Goal: Information Seeking & Learning: Learn about a topic

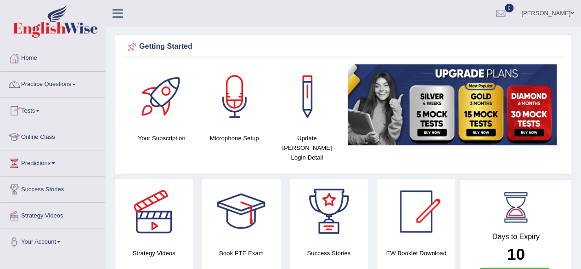
click at [37, 134] on link "Online Class" at bounding box center [52, 135] width 105 height 23
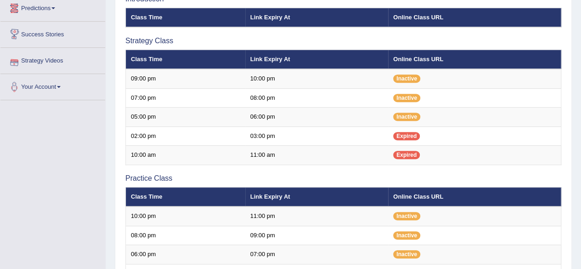
scroll to position [155, 0]
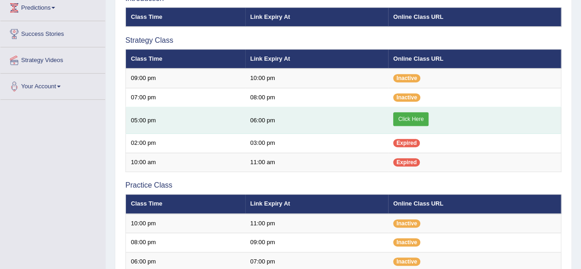
click at [411, 118] on link "Click Here" at bounding box center [410, 119] width 35 height 14
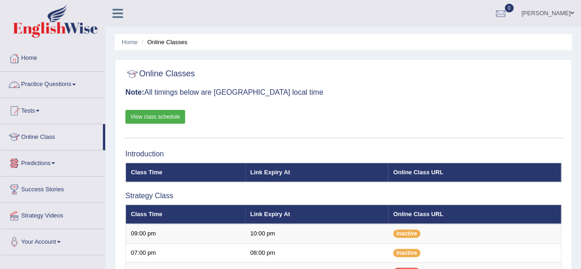
click at [59, 81] on link "Practice Questions" at bounding box center [52, 83] width 105 height 23
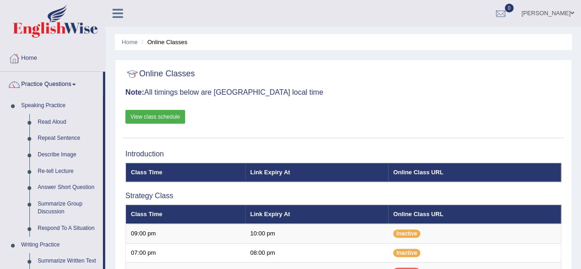
drag, startPoint x: 103, startPoint y: 110, endPoint x: 105, endPoint y: 123, distance: 12.9
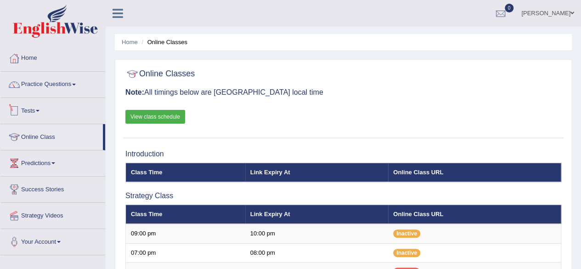
drag, startPoint x: 105, startPoint y: 123, endPoint x: 101, endPoint y: 113, distance: 10.3
click at [101, 113] on ul "Home Practice Questions Speaking Practice Read Aloud Repeat Sentence Describe I…" at bounding box center [52, 149] width 105 height 209
click at [72, 81] on link "Practice Questions" at bounding box center [52, 83] width 105 height 23
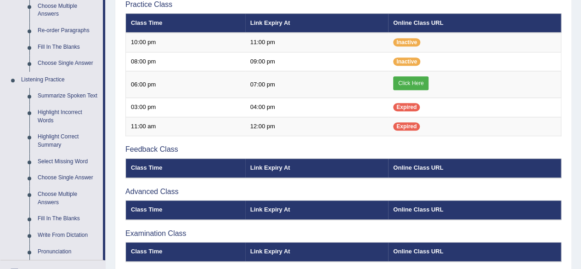
scroll to position [386, 0]
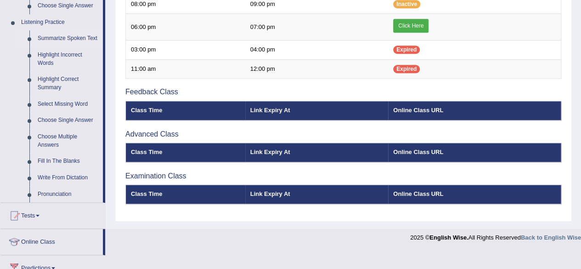
click at [60, 37] on link "Summarize Spoken Text" at bounding box center [68, 38] width 69 height 17
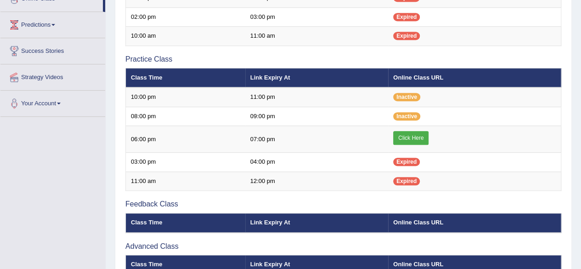
scroll to position [166, 0]
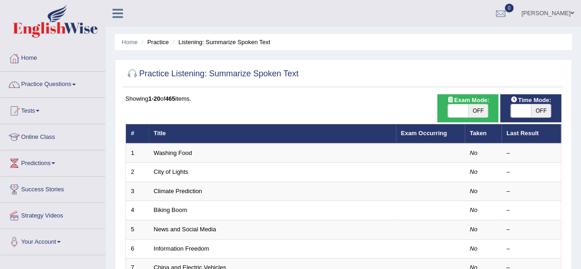
drag, startPoint x: 578, startPoint y: 60, endPoint x: 583, endPoint y: 84, distance: 24.9
click at [580, 84] on html "Toggle navigation Home Practice Questions Speaking Practice Read Aloud Repeat S…" at bounding box center [290, 134] width 581 height 269
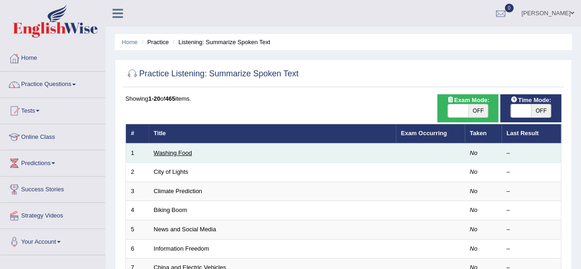
click at [174, 152] on link "Washing Food" at bounding box center [173, 152] width 38 height 7
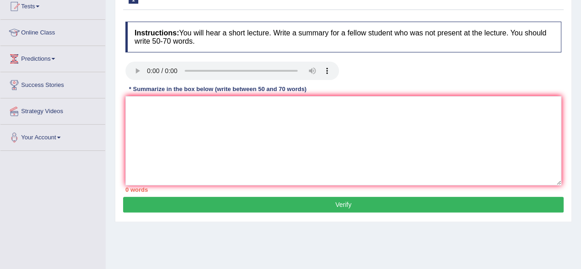
scroll to position [102, 0]
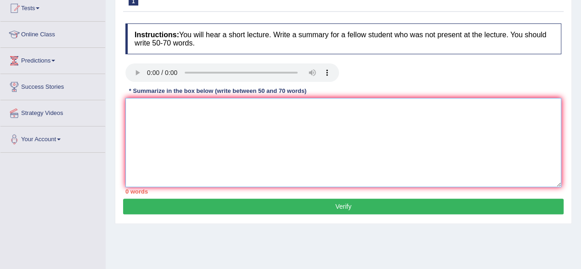
click at [252, 142] on textarea at bounding box center [343, 142] width 436 height 89
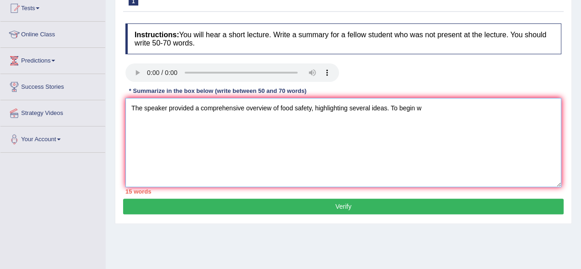
click at [439, 113] on textarea "The speaker provided a comprehensive overview of food safety, highlighting seve…" at bounding box center [343, 142] width 436 height 89
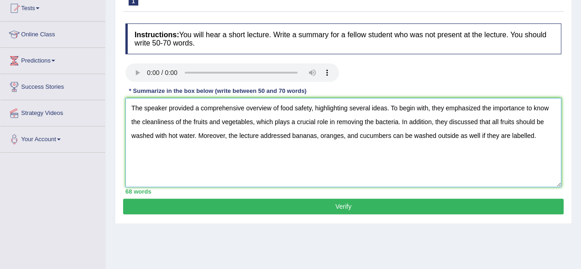
click at [551, 108] on textarea "The speaker provided a comprehensive overview of food safety, highlighting seve…" at bounding box center [343, 142] width 436 height 89
click at [292, 135] on textarea "The speaker provided a comprehensive overview of food safety, highlighting seve…" at bounding box center [343, 142] width 436 height 89
type textarea "The speaker provided a comprehensive overview of food safety, highlighting seve…"
click at [342, 208] on button "Verify" at bounding box center [343, 206] width 440 height 16
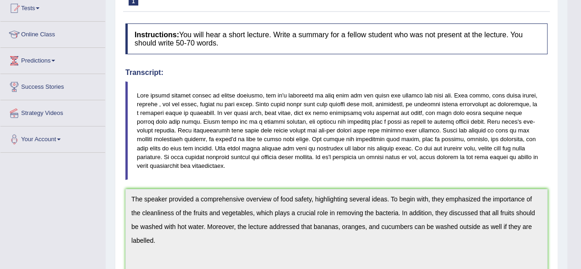
drag, startPoint x: 587, startPoint y: 88, endPoint x: 587, endPoint y: 118, distance: 30.3
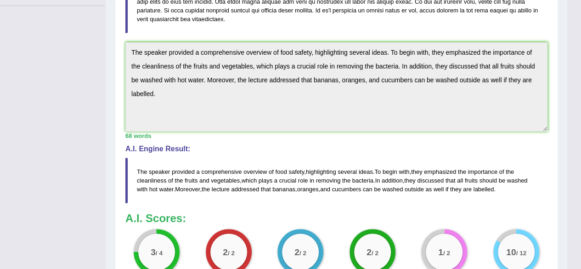
scroll to position [355, 0]
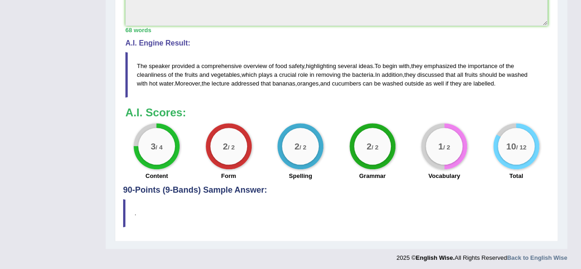
drag, startPoint x: 524, startPoint y: 176, endPoint x: 585, endPoint y: 185, distance: 61.7
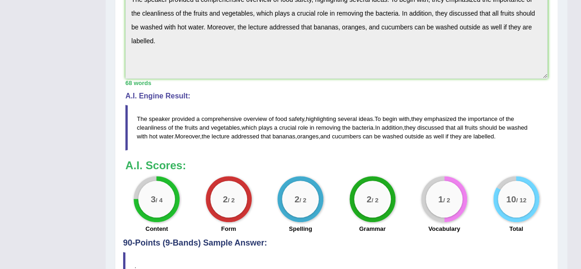
scroll to position [260, 0]
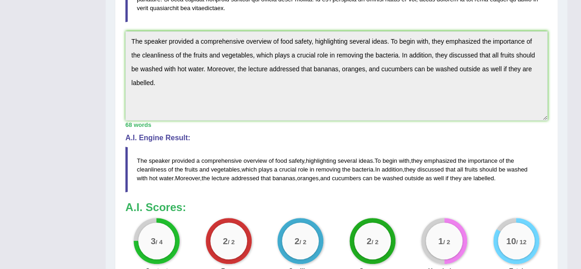
click at [236, 233] on div "2 / 2" at bounding box center [228, 240] width 37 height 37
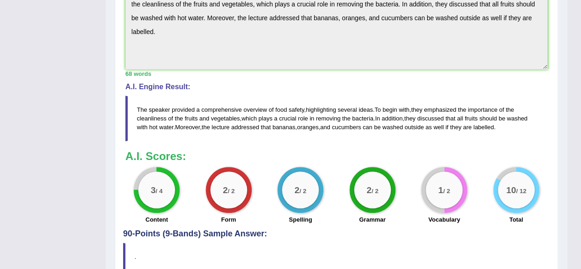
scroll to position [310, 0]
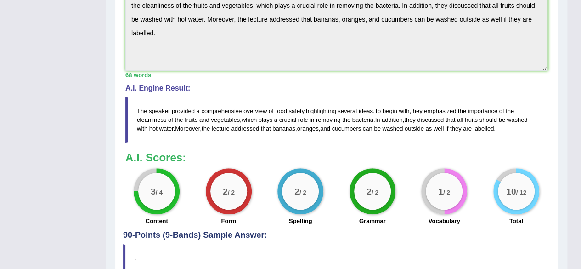
drag, startPoint x: 578, startPoint y: 80, endPoint x: 554, endPoint y: 40, distance: 45.9
click at [554, 40] on div "Practice Listening: Summarize Spoken Text 1 Washing Food Instructions: You will…" at bounding box center [336, 27] width 443 height 518
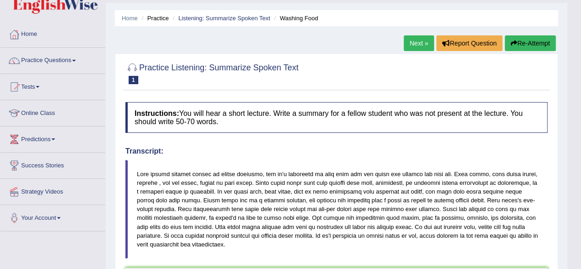
scroll to position [23, 0]
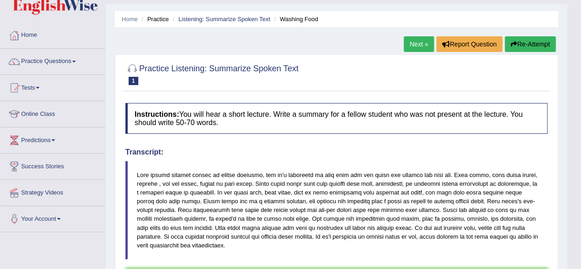
click at [411, 44] on link "Next »" at bounding box center [419, 44] width 30 height 16
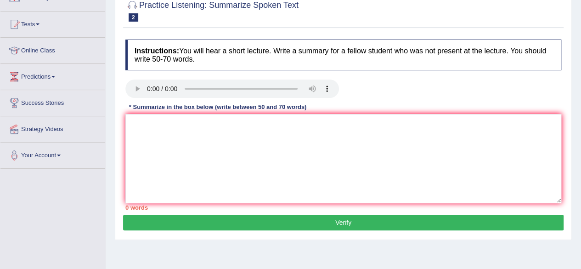
click at [580, 99] on html "Toggle navigation Home Practice Questions Speaking Practice Read Aloud Repeat S…" at bounding box center [290, 48] width 581 height 269
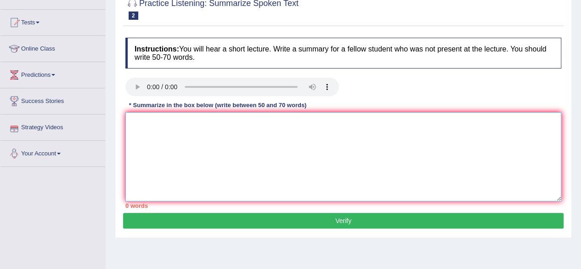
click at [267, 180] on textarea at bounding box center [343, 156] width 436 height 89
click at [235, 167] on textarea at bounding box center [343, 156] width 436 height 89
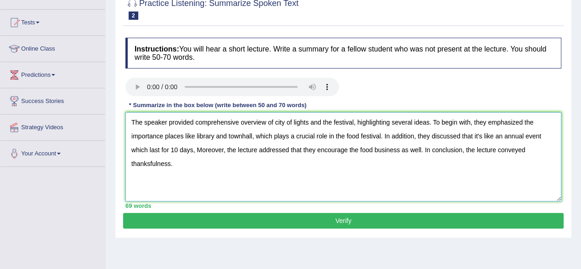
type textarea "The speaker provided comprehensive overview of city of lights and the festival,…"
click at [349, 214] on button "Verify" at bounding box center [343, 221] width 440 height 16
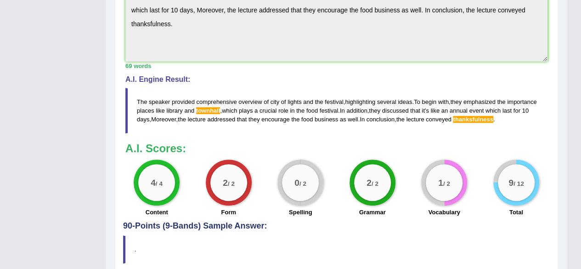
scroll to position [288, 0]
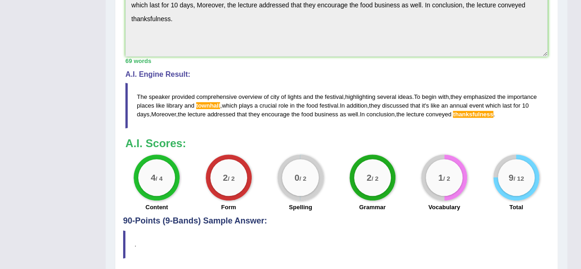
drag, startPoint x: 530, startPoint y: 108, endPoint x: 141, endPoint y: 79, distance: 389.6
click at [141, 83] on blockquote "The speaker provided comprehensive overview of city of lights and the festival …" at bounding box center [336, 105] width 422 height 45
drag, startPoint x: 136, startPoint y: 85, endPoint x: 344, endPoint y: 108, distance: 209.3
click at [262, 110] on blockquote "The speaker provided comprehensive overview of city of lights and the festival …" at bounding box center [336, 105] width 422 height 45
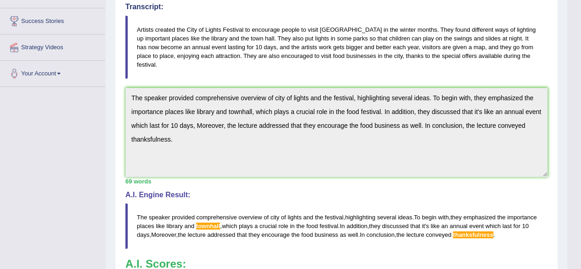
scroll to position [168, 0]
click at [124, 82] on div "Instructions: You will hear a short lecture. Write a summary for a fellow stude…" at bounding box center [336, 145] width 427 height 383
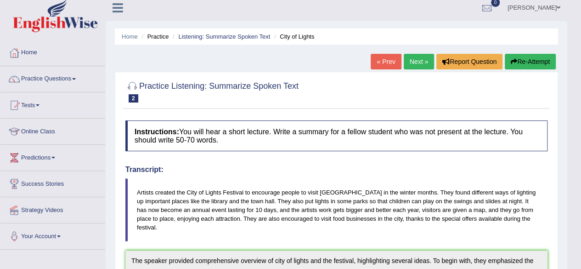
click at [526, 63] on button "Re-Attempt" at bounding box center [530, 62] width 51 height 16
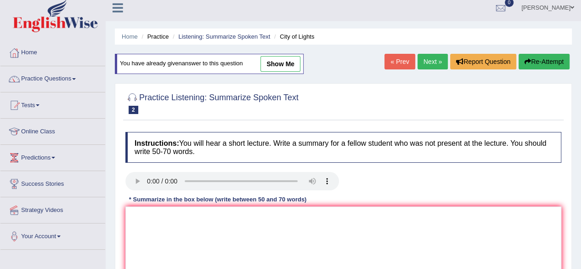
scroll to position [67, 0]
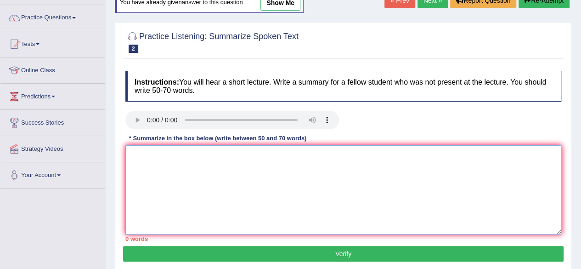
click at [332, 195] on textarea at bounding box center [343, 189] width 436 height 89
paste textarea "The speaker provided comprehensive overview of city of lights and the festival,…"
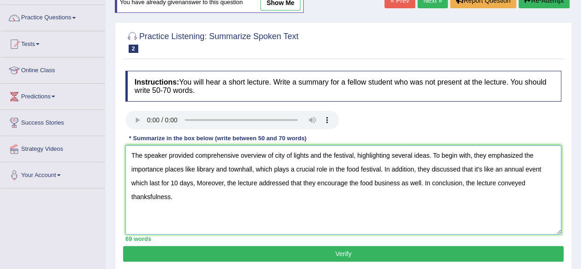
type textarea "The speaker provided comprehensive overview of city of lights and the festival,…"
drag, startPoint x: 184, startPoint y: 202, endPoint x: 119, endPoint y: 148, distance: 83.8
click at [119, 148] on div "Practice Listening: Summarize Spoken Text 2 City of Lights Instructions: You wi…" at bounding box center [343, 146] width 457 height 249
click at [547, 5] on button "Re-Attempt" at bounding box center [543, 1] width 51 height 16
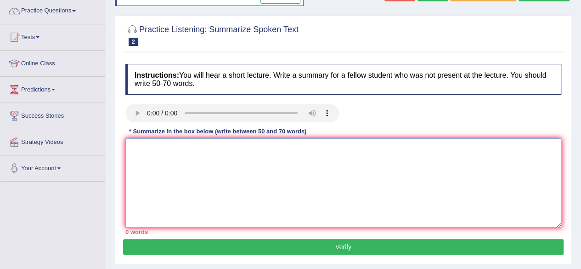
click at [256, 180] on textarea at bounding box center [343, 182] width 436 height 89
paste textarea "The speaker provided comprehensive overview of city of lights and the festival,…"
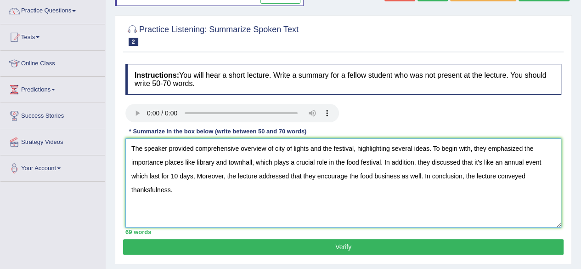
click at [150, 187] on textarea "The speaker provided comprehensive overview of city of lights and the festival,…" at bounding box center [343, 182] width 436 height 89
click at [193, 173] on textarea "The speaker provided comprehensive overview of city of lights and the festival,…" at bounding box center [343, 182] width 436 height 89
click at [241, 159] on textarea "The speaker provided comprehensive overview of city of lights and the festival,…" at bounding box center [343, 182] width 436 height 89
type textarea "The speaker provided comprehensive overview of city of lights and the festival,…"
click at [327, 247] on button "Verify" at bounding box center [343, 247] width 440 height 16
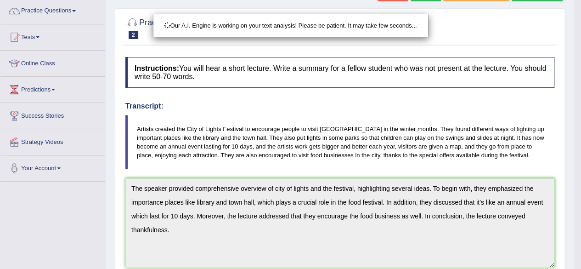
scroll to position [222, 0]
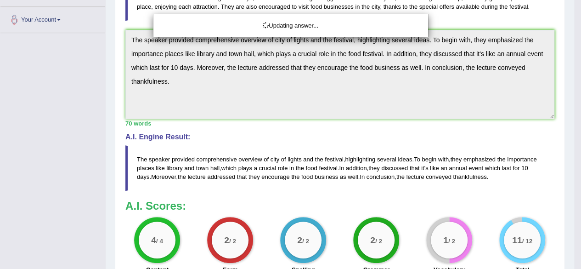
drag, startPoint x: 587, startPoint y: 94, endPoint x: 580, endPoint y: 193, distance: 99.0
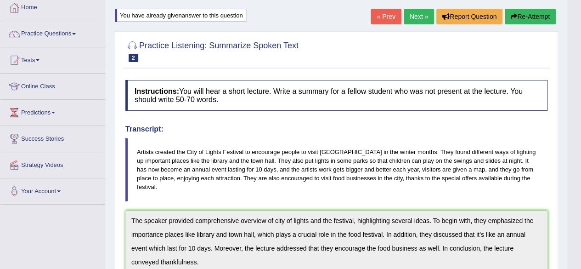
scroll to position [0, 0]
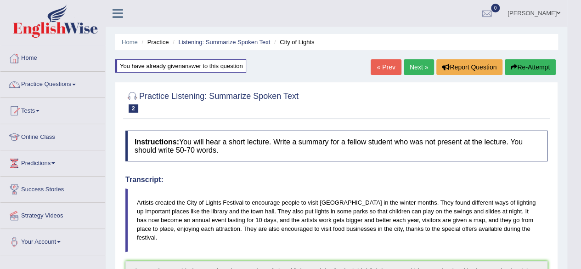
click at [408, 68] on link "Next »" at bounding box center [419, 67] width 30 height 16
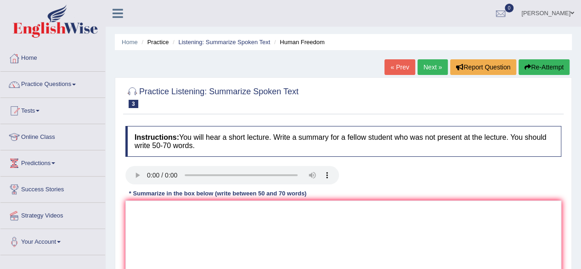
click at [580, 30] on html "Toggle navigation Home Practice Questions Speaking Practice Read Aloud Repeat S…" at bounding box center [290, 134] width 581 height 269
click at [45, 139] on link "Online Class" at bounding box center [52, 135] width 105 height 23
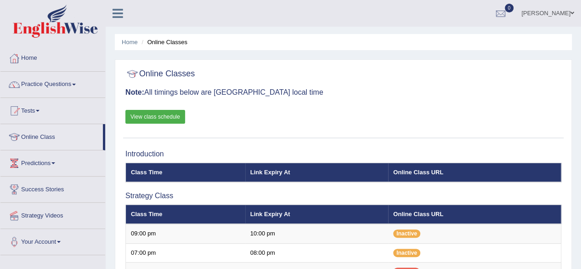
click at [157, 123] on link "View class schedule" at bounding box center [155, 117] width 60 height 14
